Goal: Task Accomplishment & Management: Complete application form

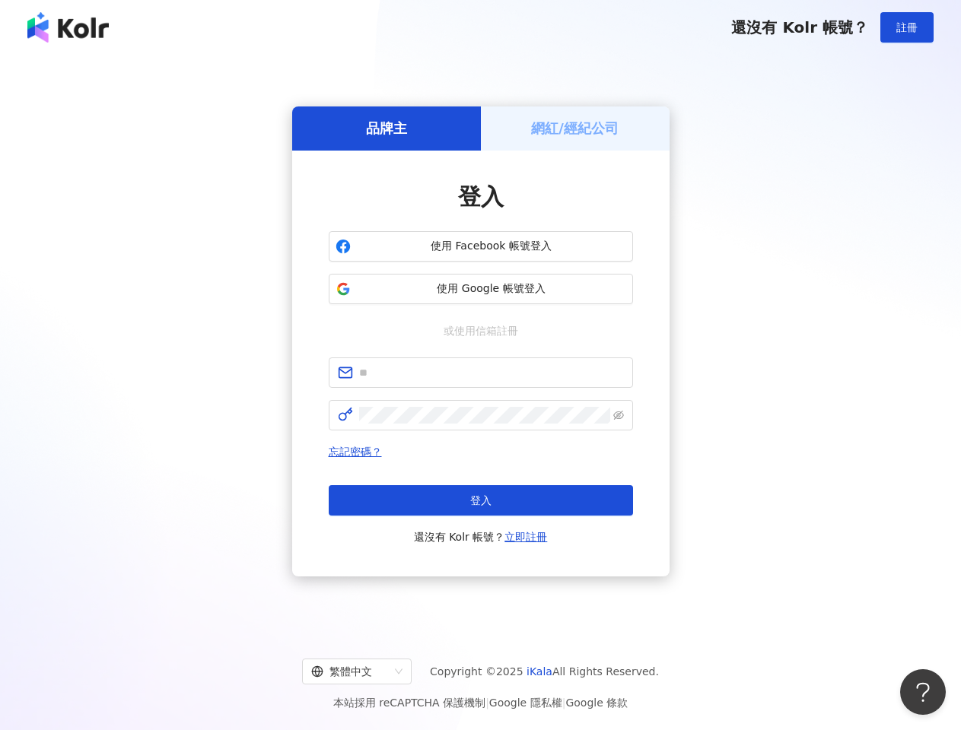
click at [907, 27] on span "註冊" at bounding box center [906, 27] width 21 height 12
click at [386, 128] on h5 "品牌主" at bounding box center [386, 128] width 41 height 19
click at [575, 128] on h5 "網紅/經紀公司" at bounding box center [574, 128] width 87 height 19
click at [481, 246] on span "使用 Facebook 帳號登入" at bounding box center [491, 246] width 269 height 15
click at [481, 289] on span "使用 Google 帳號登入" at bounding box center [491, 288] width 269 height 15
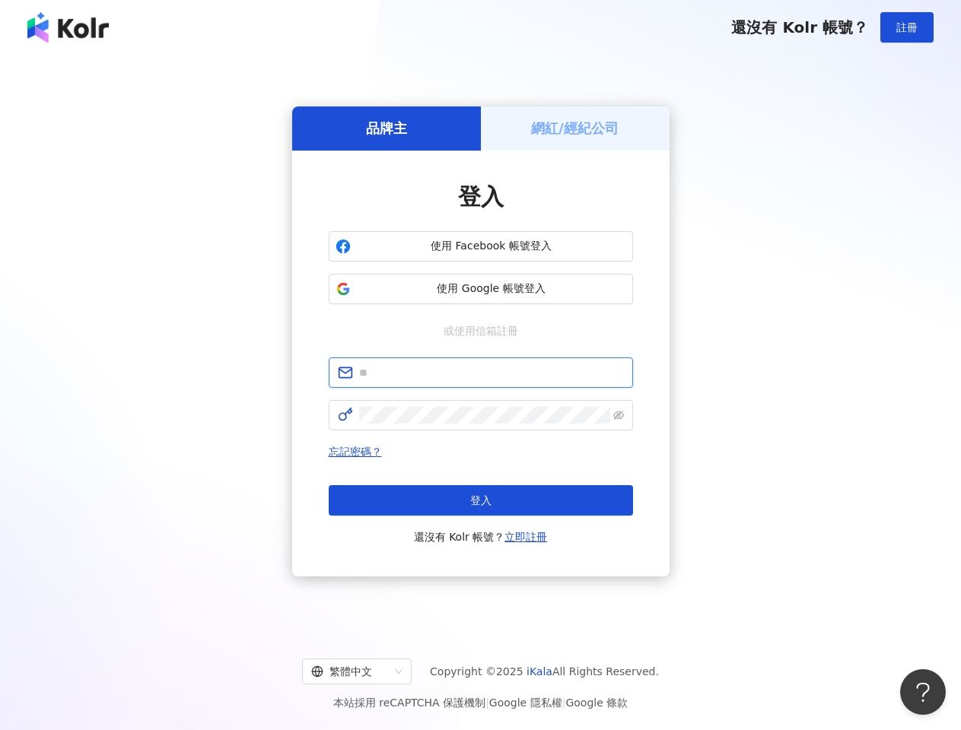
click at [481, 373] on input "text" at bounding box center [491, 372] width 265 height 17
click at [618, 415] on icon "eye-invisible" at bounding box center [618, 415] width 11 height 11
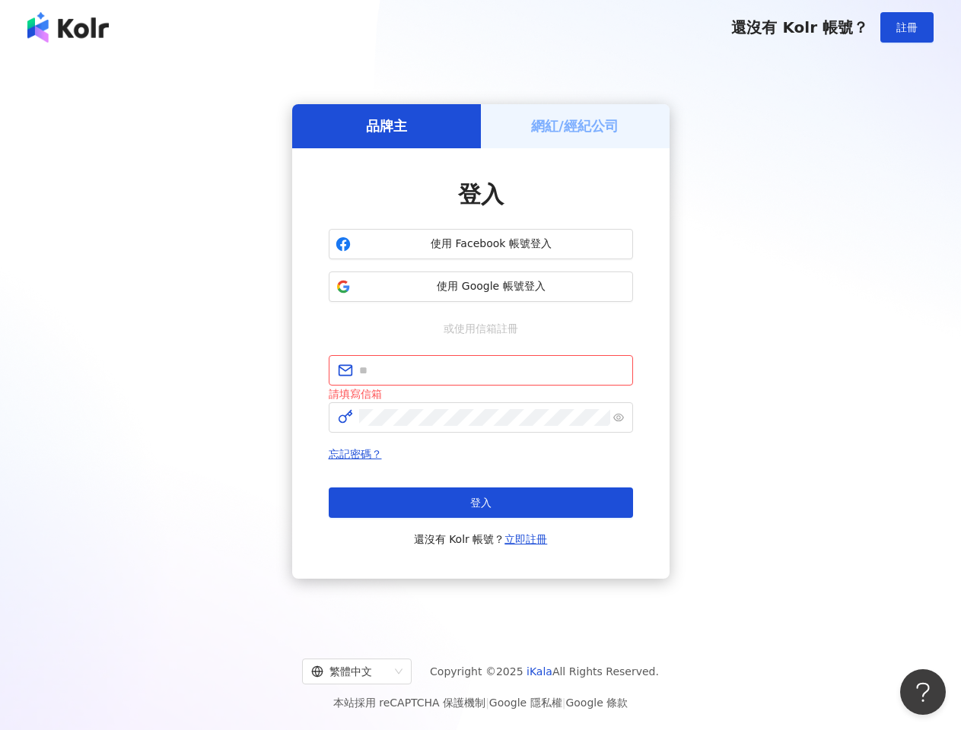
click at [481, 500] on span "登入" at bounding box center [480, 503] width 21 height 12
